Goal: Transaction & Acquisition: Purchase product/service

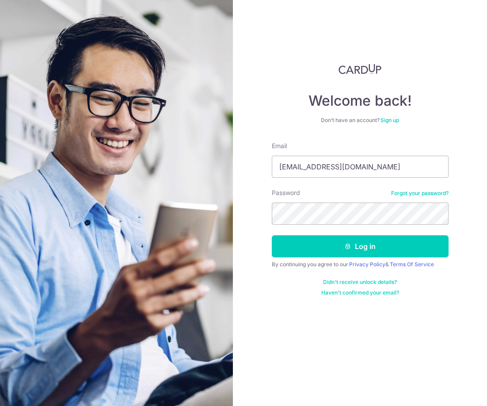
type input "[EMAIL_ADDRESS][DOMAIN_NAME]"
click at [370, 261] on link "Privacy Policy" at bounding box center [367, 264] width 36 height 7
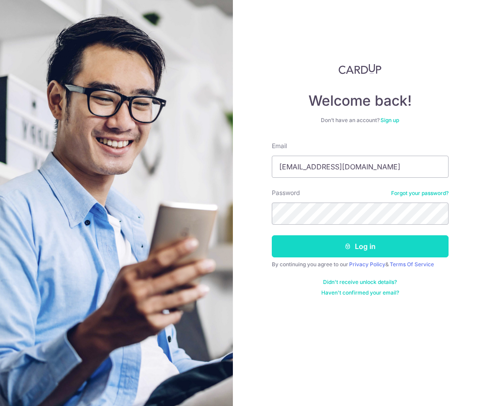
click at [378, 250] on button "Log in" at bounding box center [360, 246] width 177 height 22
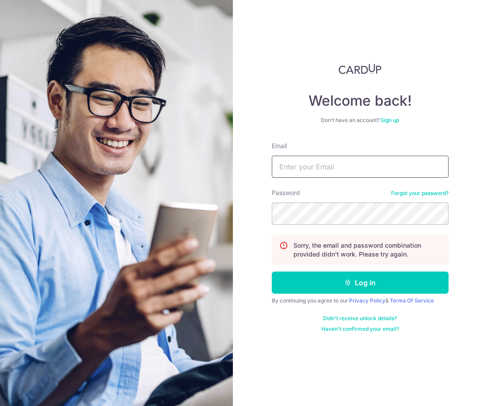
drag, startPoint x: 328, startPoint y: 170, endPoint x: 346, endPoint y: 171, distance: 18.1
click at [328, 170] on input "Email" at bounding box center [360, 167] width 177 height 22
type input "toffeev@hotmail.com"
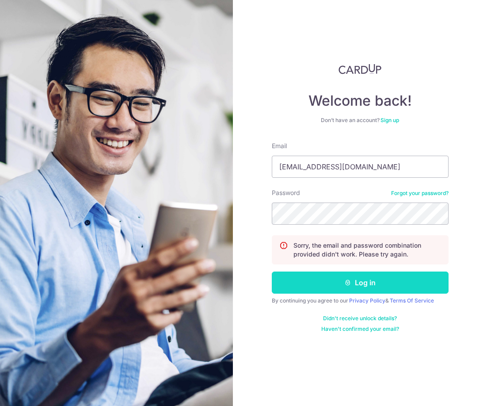
click at [353, 284] on button "Log in" at bounding box center [360, 282] width 177 height 22
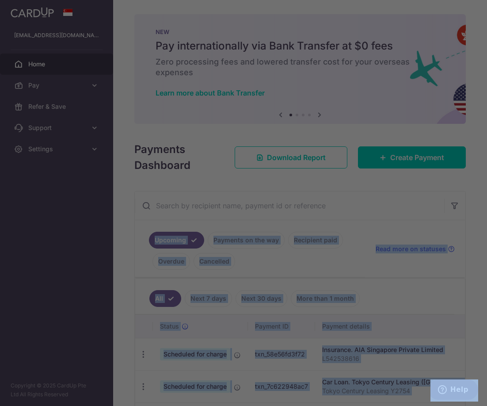
drag, startPoint x: 485, startPoint y: 174, endPoint x: 491, endPoint y: 218, distance: 44.2
click at [487, 218] on html "toffeev@hotmail.com Home Pay Payments Recipients Cards Refer & Save Support FAQ…" at bounding box center [243, 203] width 487 height 406
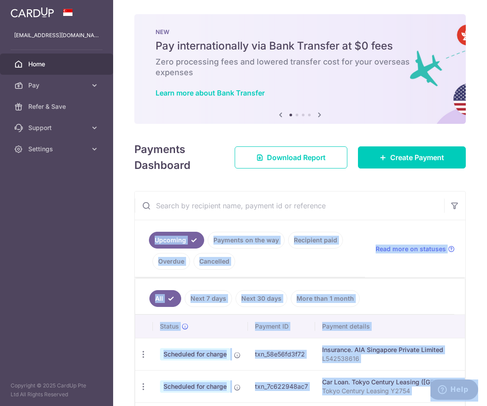
click at [471, 209] on div "× Pause Schedule Pause all future payments in this series Pause just this one p…" at bounding box center [300, 203] width 374 height 406
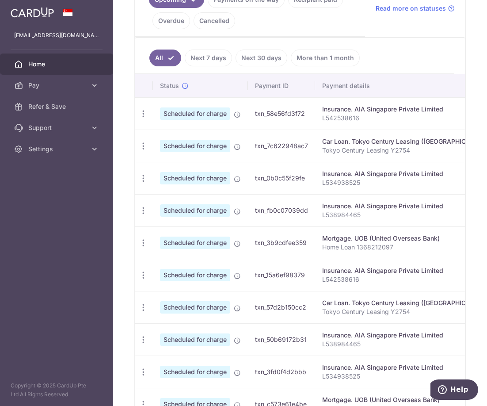
scroll to position [222, 0]
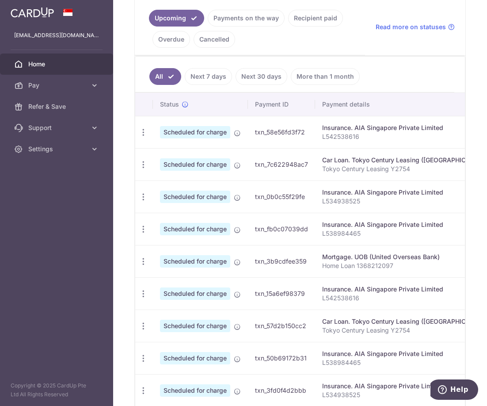
click at [238, 19] on link "Payments on the way" at bounding box center [246, 18] width 77 height 17
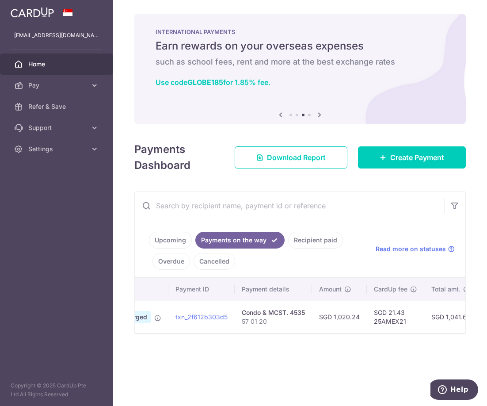
scroll to position [0, 78]
click at [322, 241] on link "Recipient paid" at bounding box center [315, 240] width 55 height 17
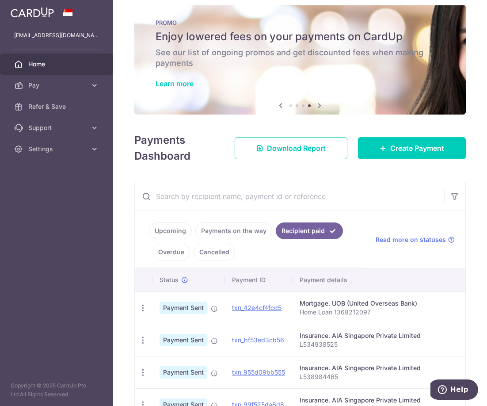
scroll to position [0, 0]
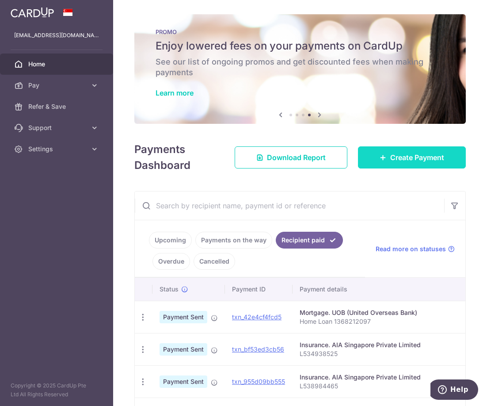
click at [390, 158] on span "Create Payment" at bounding box center [417, 157] width 54 height 11
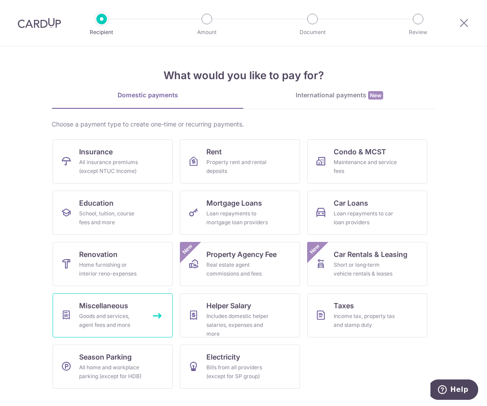
click at [103, 322] on div "Goods and services, agent fees and more" at bounding box center [111, 321] width 64 height 18
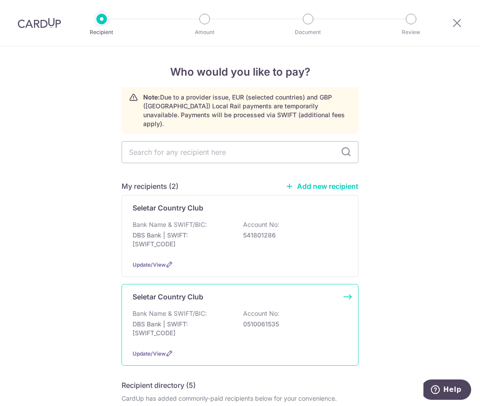
click at [279, 325] on div "Bank Name & SWIFT/BIC: DBS Bank | SWIFT: DBSSSGSGXXX Account No: 0510061535" at bounding box center [240, 325] width 215 height 33
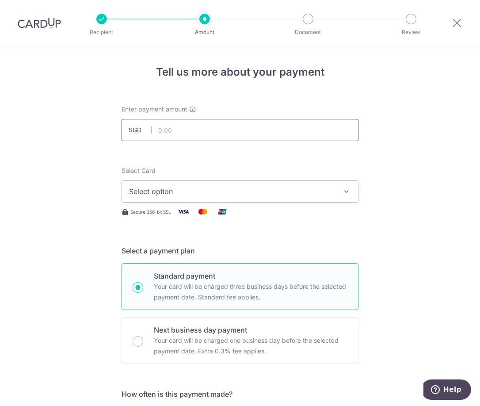
click at [244, 127] on input "text" at bounding box center [240, 130] width 237 height 22
type input "593.61"
click at [252, 188] on span "Select option" at bounding box center [232, 191] width 206 height 11
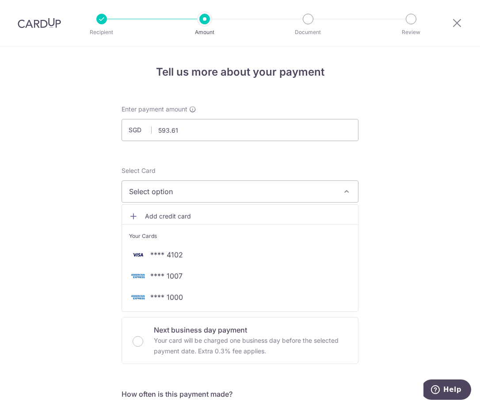
click at [179, 277] on span "**** 1007" at bounding box center [166, 276] width 32 height 11
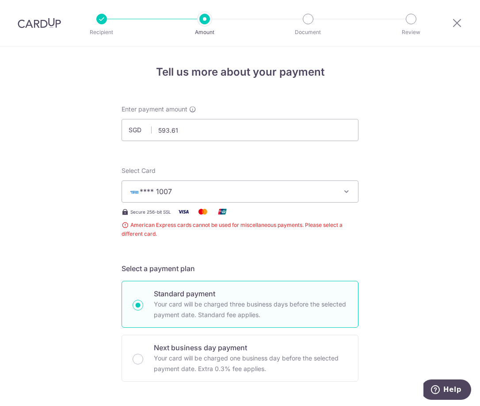
click at [262, 193] on span "**** 1007" at bounding box center [232, 191] width 206 height 11
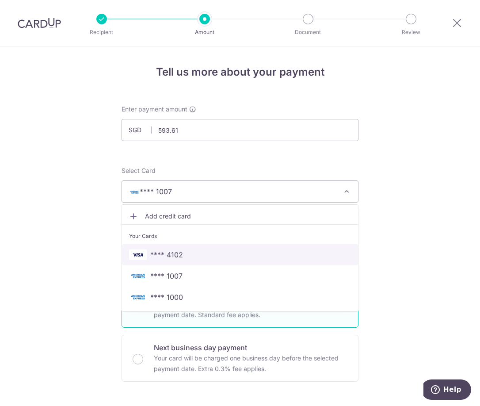
click at [240, 251] on span "**** 4102" at bounding box center [240, 254] width 222 height 11
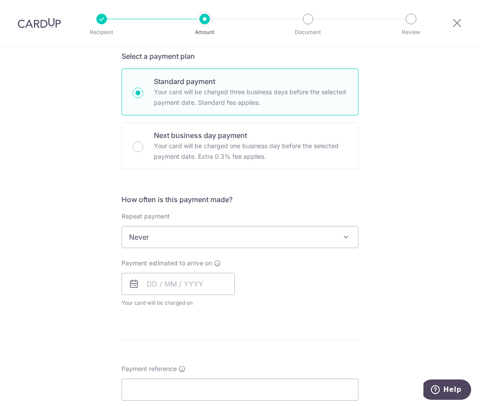
scroll to position [440, 0]
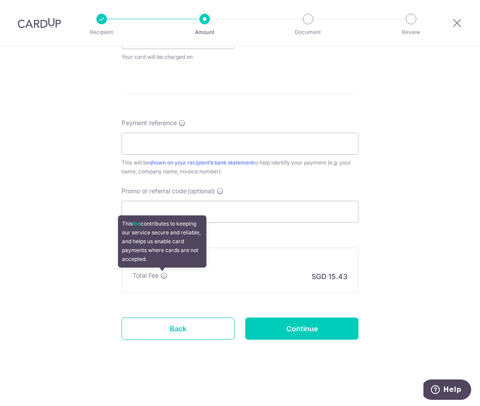
click at [164, 277] on icon at bounding box center [163, 275] width 7 height 7
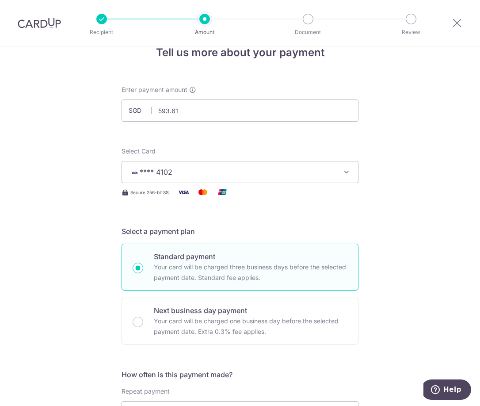
scroll to position [0, 0]
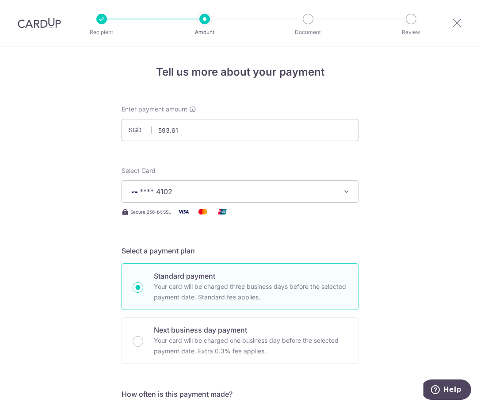
click at [459, 21] on icon at bounding box center [457, 22] width 11 height 11
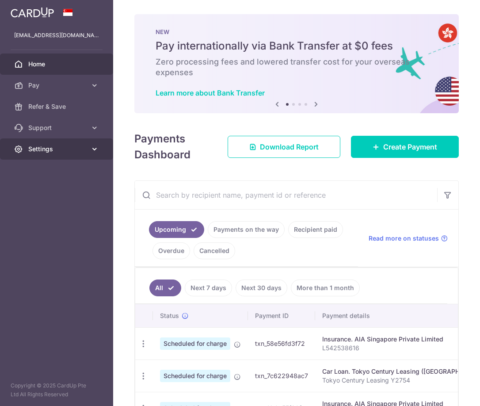
click at [75, 155] on link "Settings" at bounding box center [56, 148] width 113 height 21
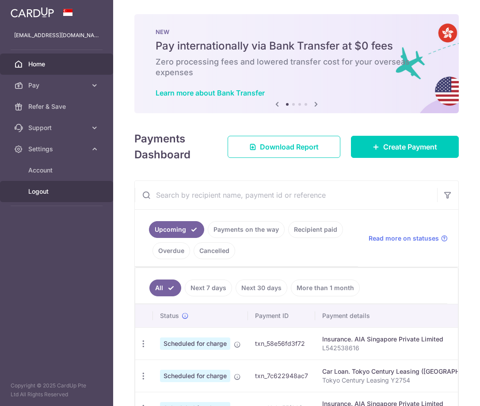
click at [40, 192] on span "Logout" at bounding box center [57, 191] width 58 height 9
